Goal: Transaction & Acquisition: Purchase product/service

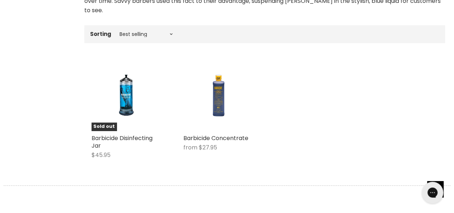
scroll to position [247, 0]
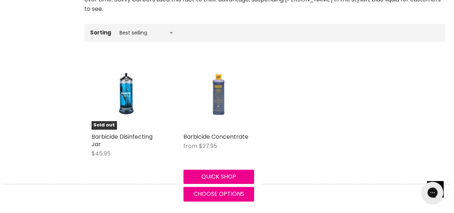
click at [205, 82] on img "Main content" at bounding box center [218, 94] width 47 height 70
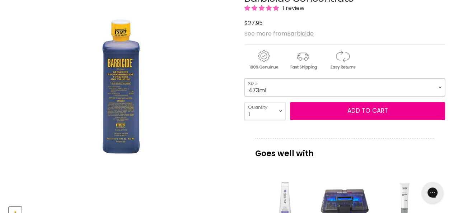
click at [300, 91] on select "473ml 1.89L" at bounding box center [345, 87] width 201 height 18
click at [245, 78] on select "473ml 1.89L" at bounding box center [345, 87] width 201 height 18
click at [271, 86] on select "473ml 1.89L" at bounding box center [345, 87] width 201 height 18
select select "473ml"
click at [245, 78] on select "473ml 1.89L" at bounding box center [345, 87] width 201 height 18
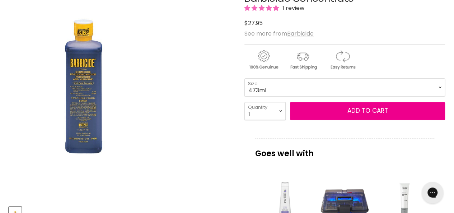
click at [210, 89] on div "Click or scroll to zoom Tap or pinch to zoom" at bounding box center [121, 87] width 225 height 225
